Goal: Task Accomplishment & Management: Manage account settings

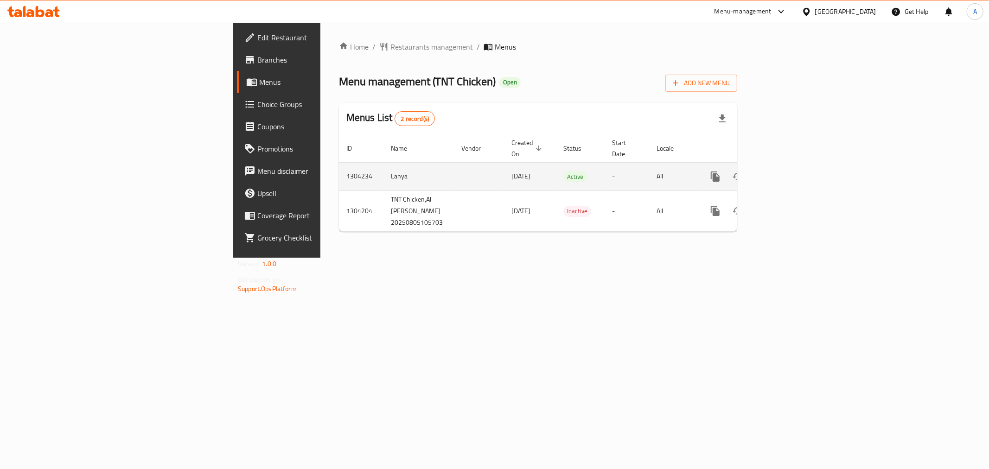
click at [793, 165] on link "enhanced table" at bounding box center [782, 176] width 22 height 22
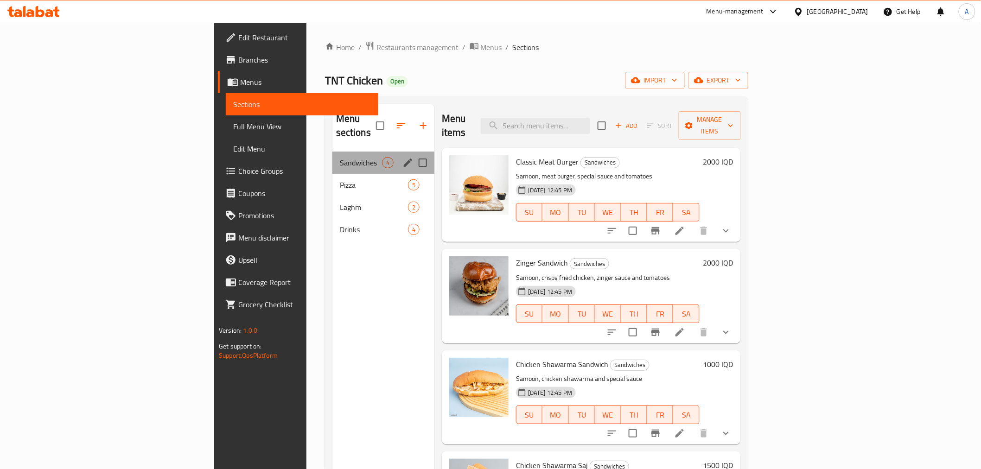
click at [332, 156] on div "Sandwiches 4" at bounding box center [383, 163] width 102 height 22
click at [340, 179] on span "Pizza" at bounding box center [361, 184] width 42 height 11
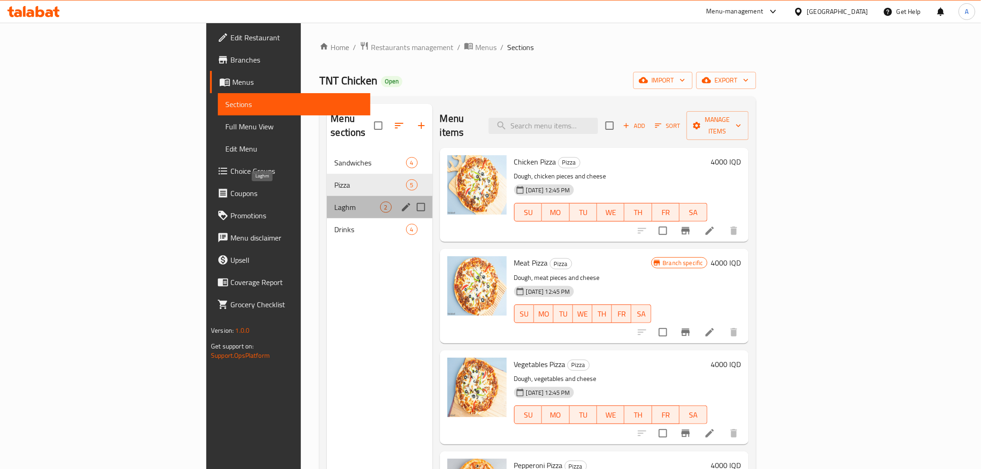
click at [334, 202] on span "Laghm" at bounding box center [356, 207] width 45 height 11
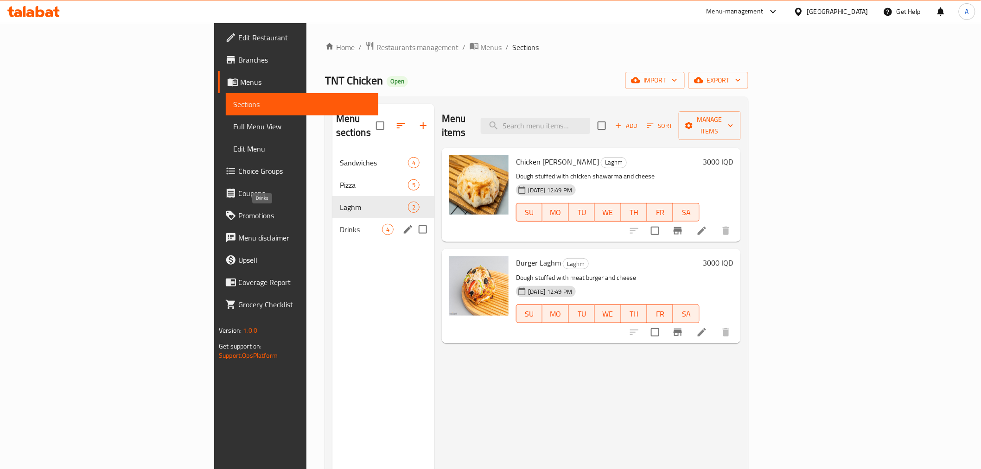
drag, startPoint x: 229, startPoint y: 220, endPoint x: 211, endPoint y: 232, distance: 21.6
click at [332, 223] on div "Drinks 4" at bounding box center [383, 229] width 102 height 22
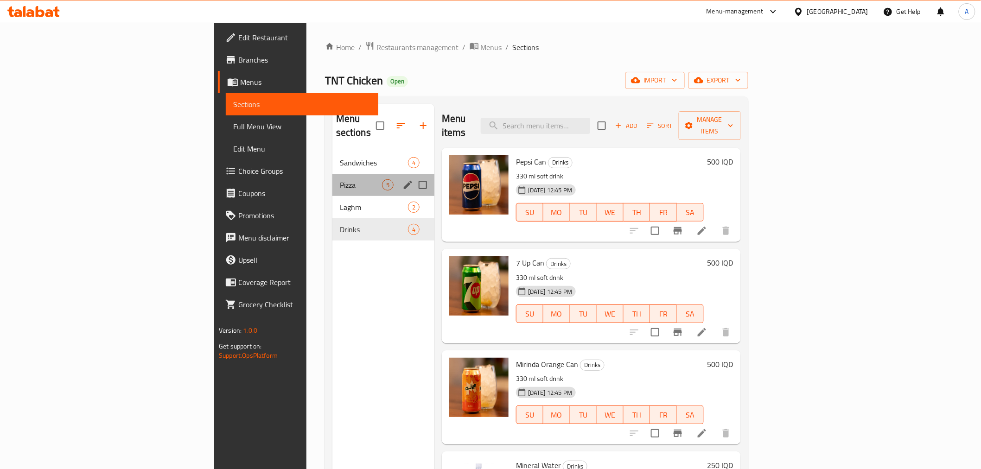
click at [332, 174] on div "Pizza 5" at bounding box center [383, 185] width 102 height 22
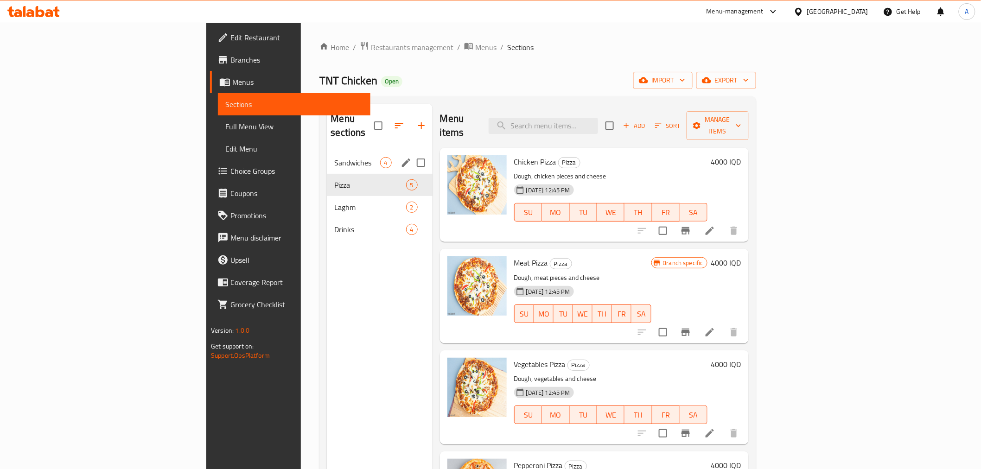
click at [327, 157] on div "Sandwiches 4" at bounding box center [379, 163] width 105 height 22
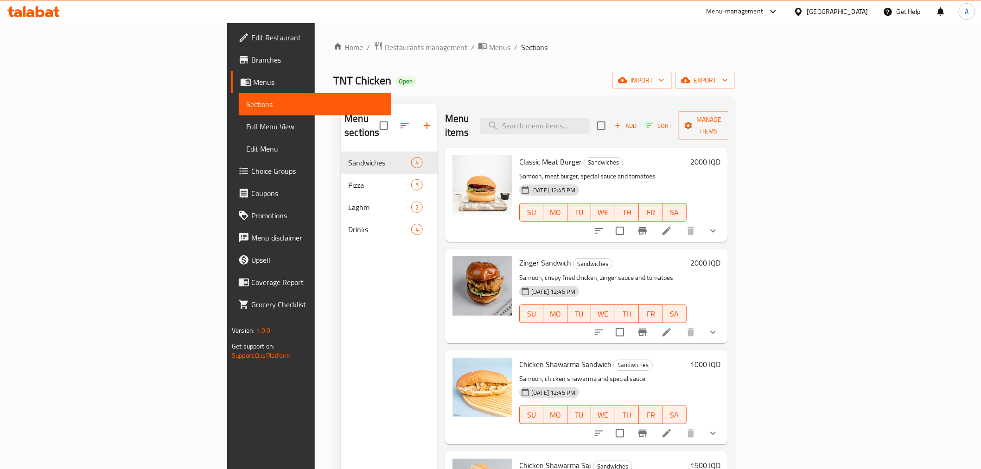
click at [485, 72] on div "TNT Chicken Open import export" at bounding box center [533, 80] width 401 height 17
